Goal: Information Seeking & Learning: Learn about a topic

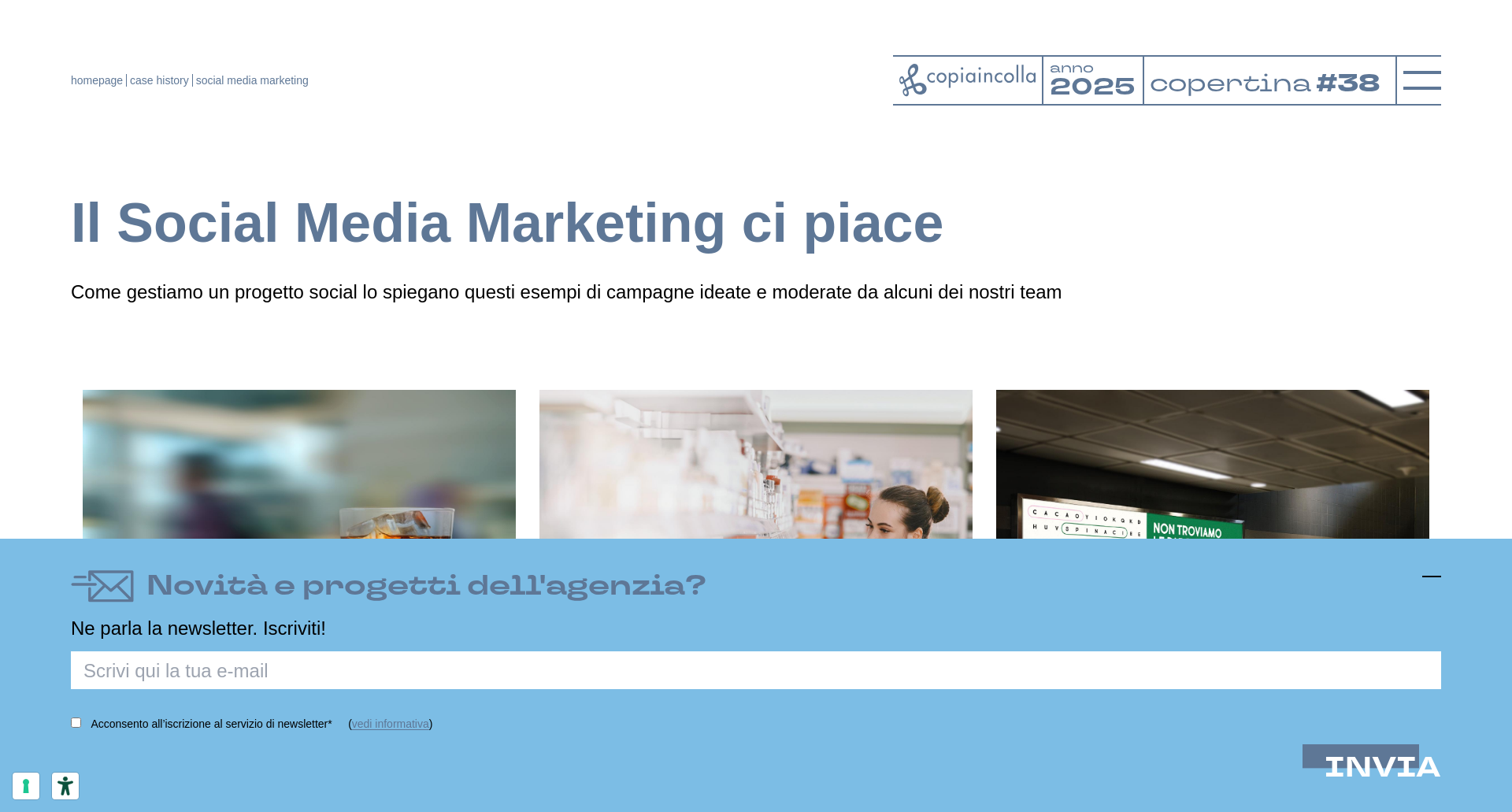
click at [1426, 576] on icon at bounding box center [1432, 577] width 19 height 19
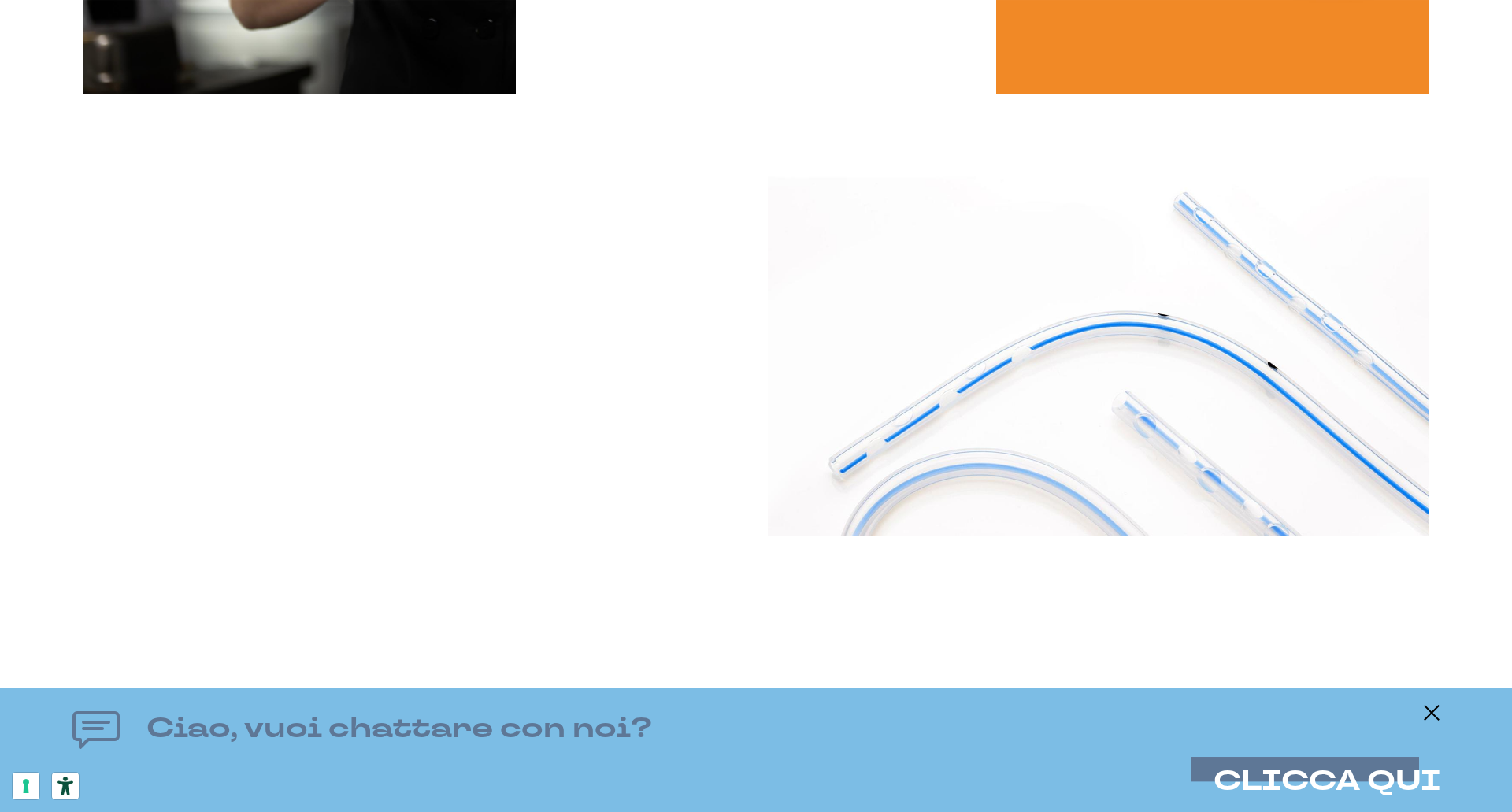
scroll to position [7654, 0]
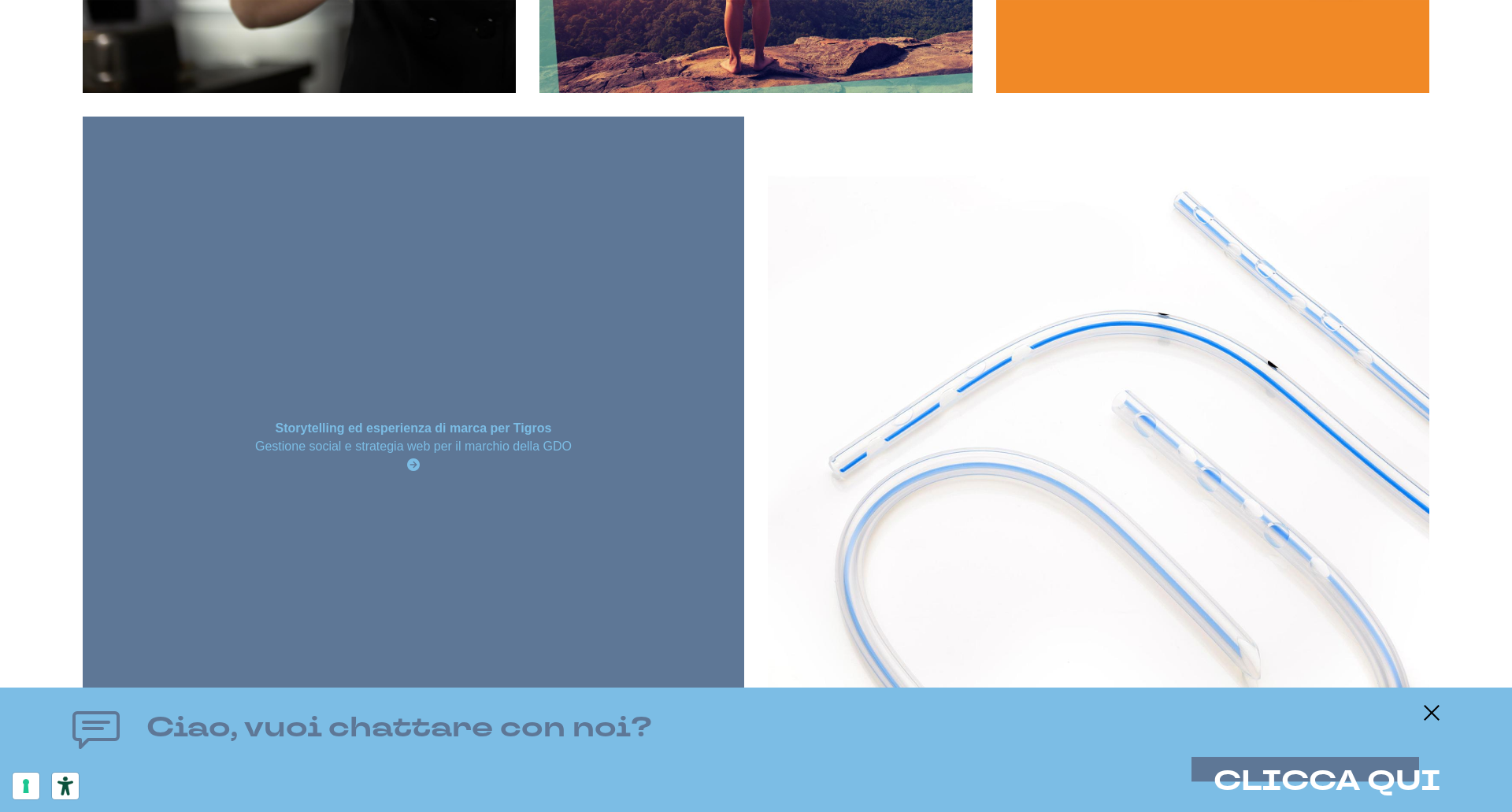
click at [460, 428] on strong "Storytelling ed esperienza di marca per Tigros" at bounding box center [413, 428] width 276 height 13
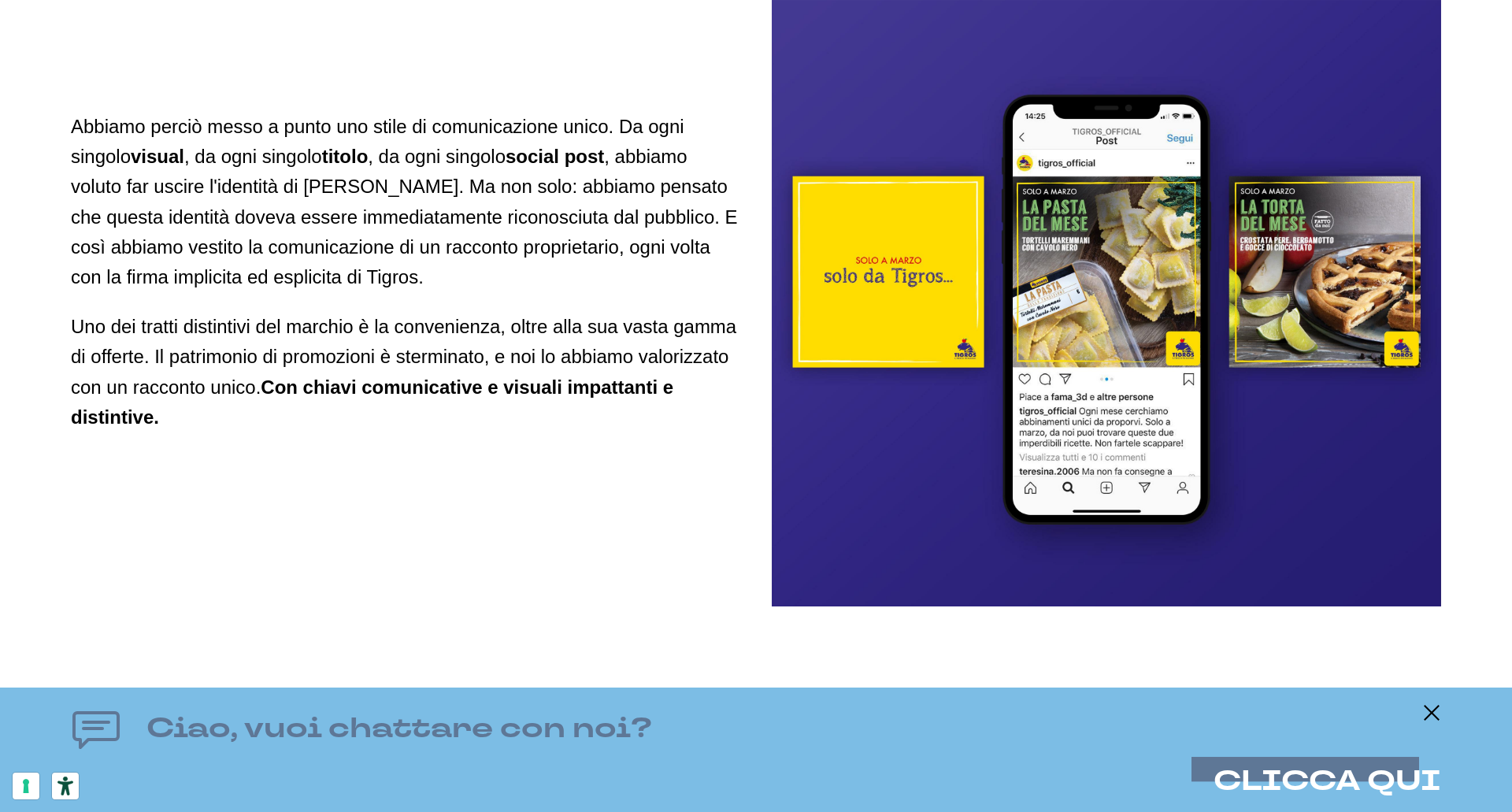
scroll to position [2203, 0]
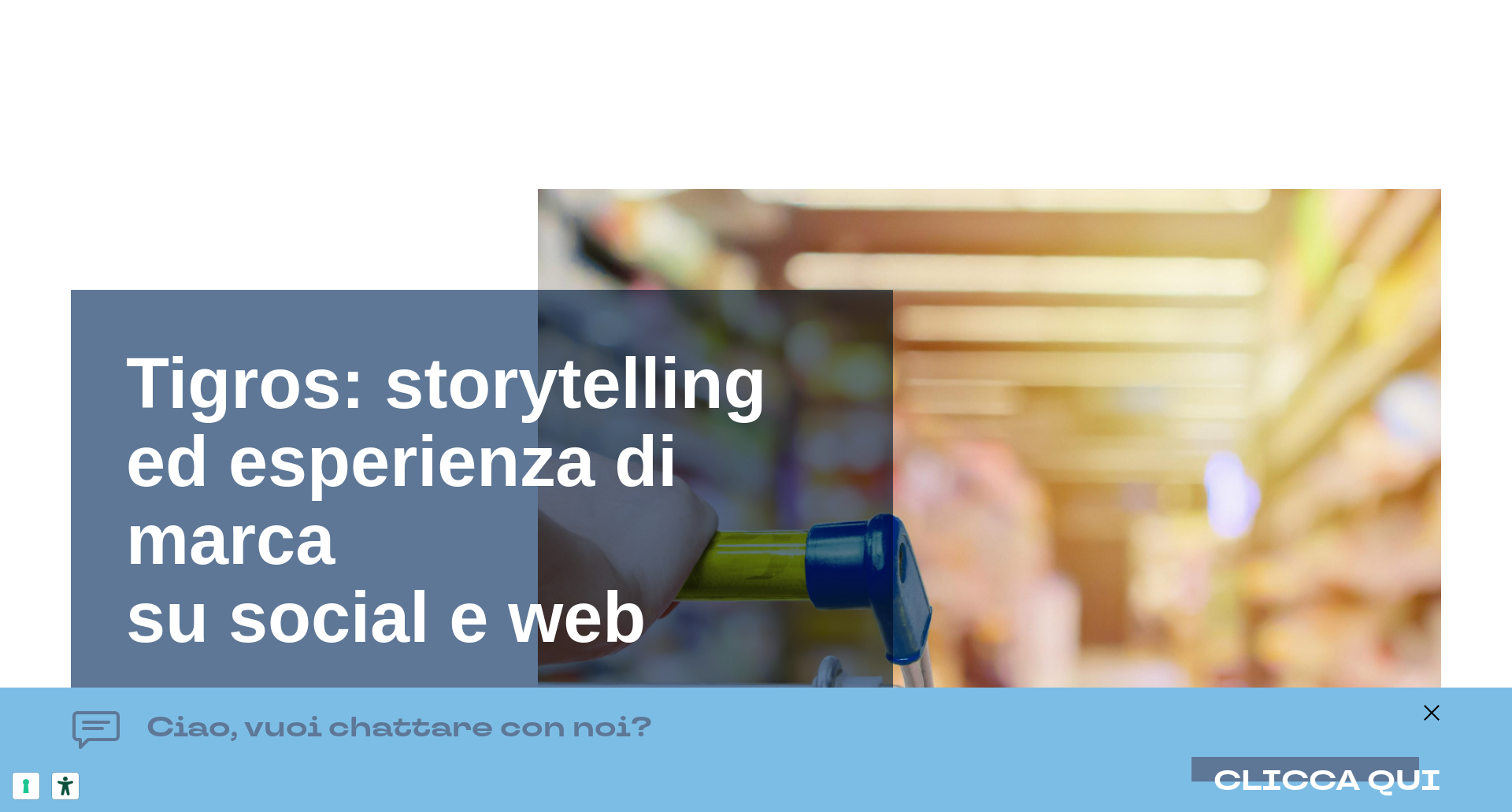
scroll to position [2203, 0]
